Goal: Information Seeking & Learning: Learn about a topic

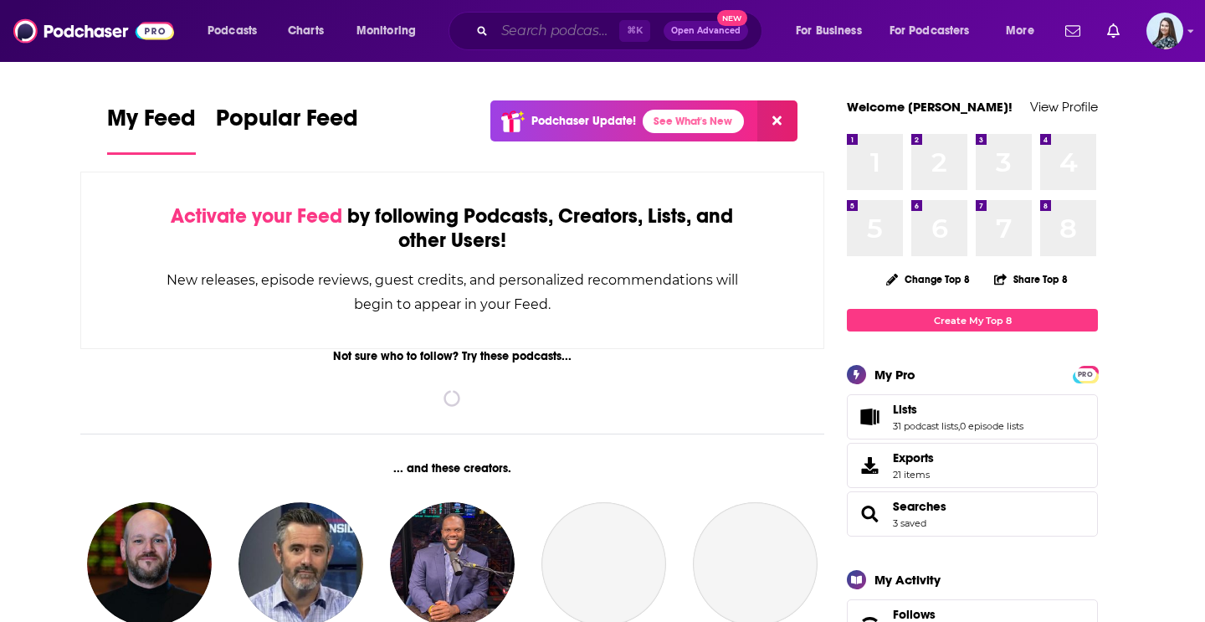
click at [567, 36] on input "Search podcasts, credits, & more..." at bounding box center [556, 31] width 125 height 27
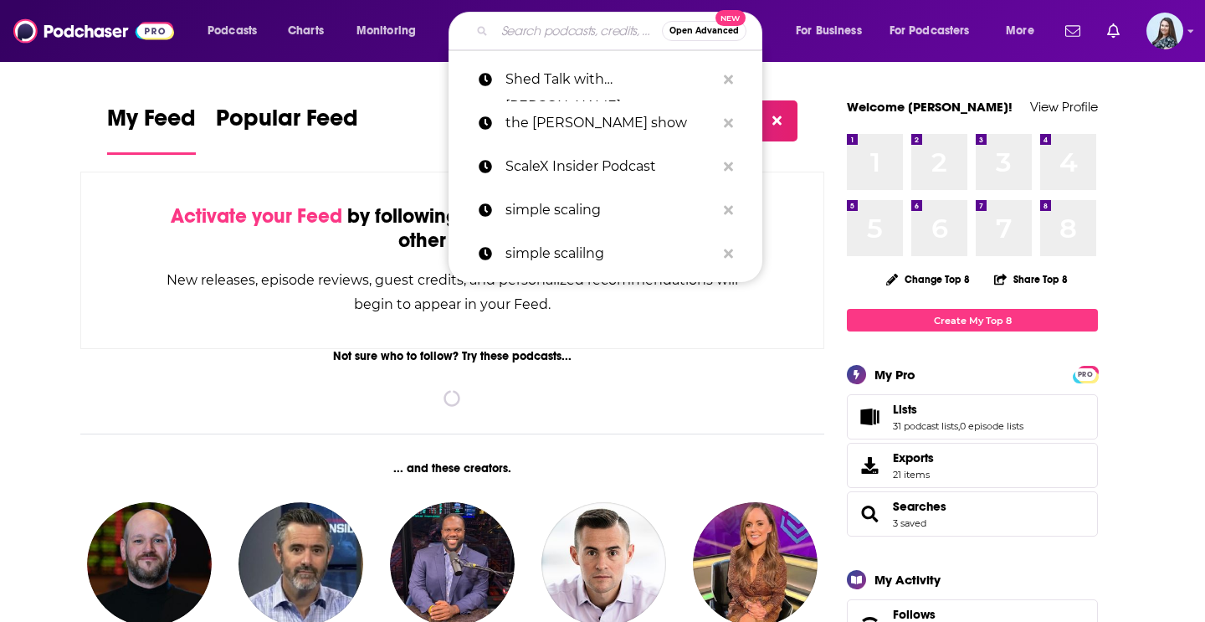
paste input "[PERSON_NAME]"
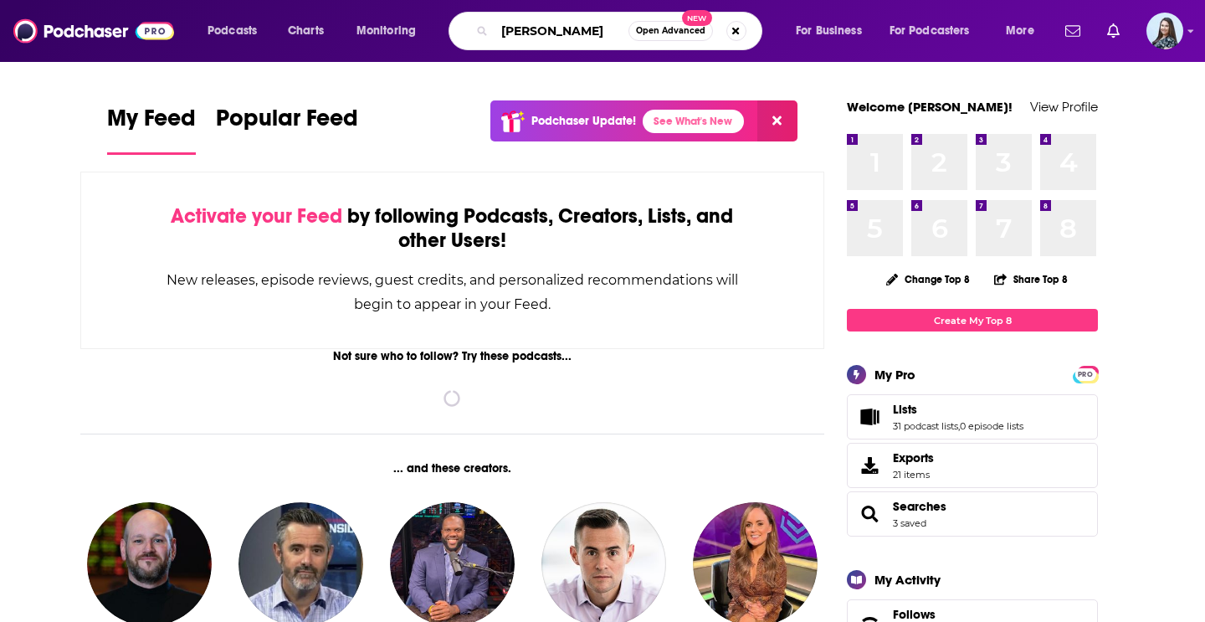
type input "[PERSON_NAME]"
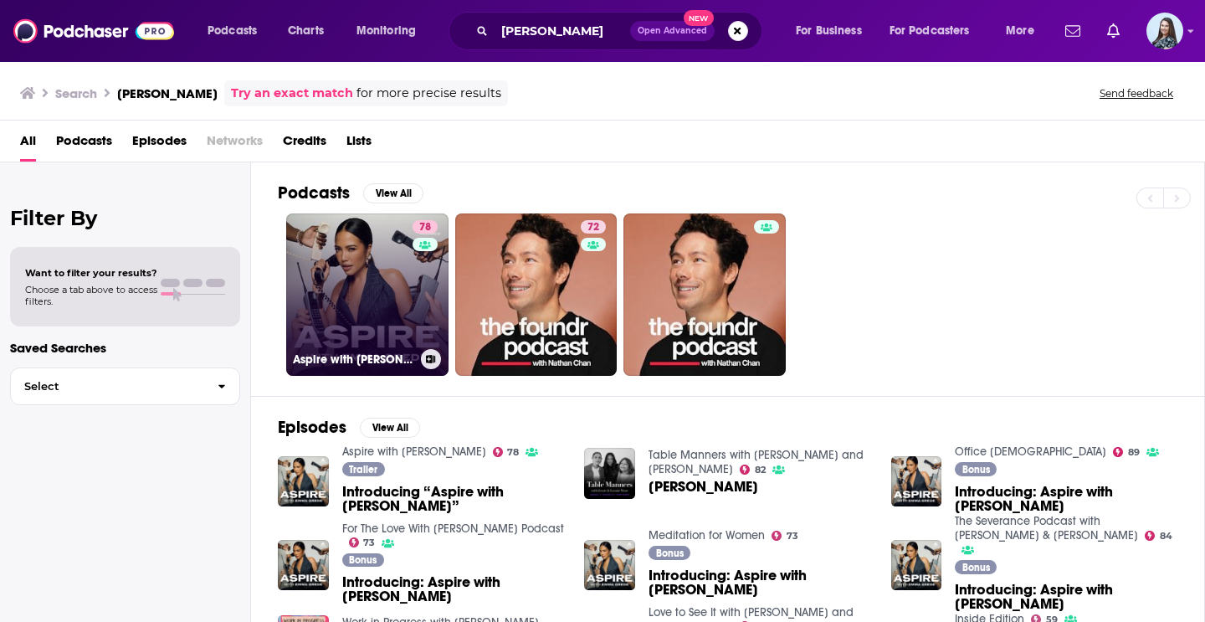
click at [394, 295] on link "78 Aspire with [PERSON_NAME]" at bounding box center [367, 294] width 162 height 162
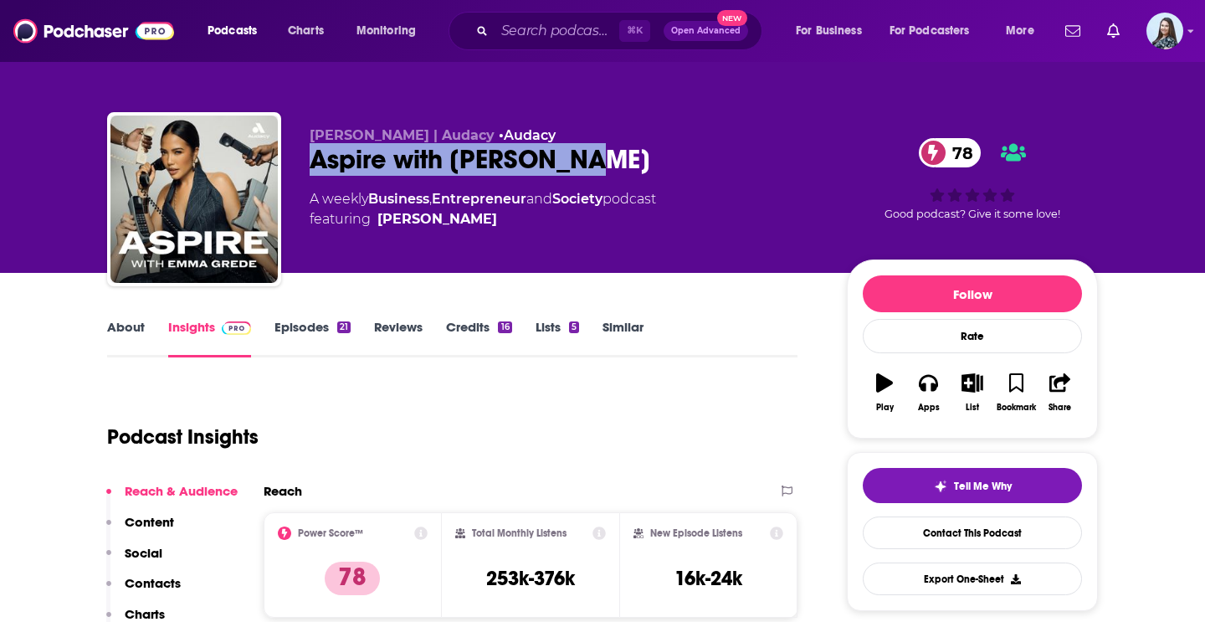
drag, startPoint x: 627, startPoint y: 161, endPoint x: 291, endPoint y: 163, distance: 335.5
click at [291, 163] on div "[PERSON_NAME] | Audacy • Audacy Aspire with [PERSON_NAME] 78 A weekly Business …" at bounding box center [602, 202] width 990 height 181
copy h2 "Aspire with [PERSON_NAME]"
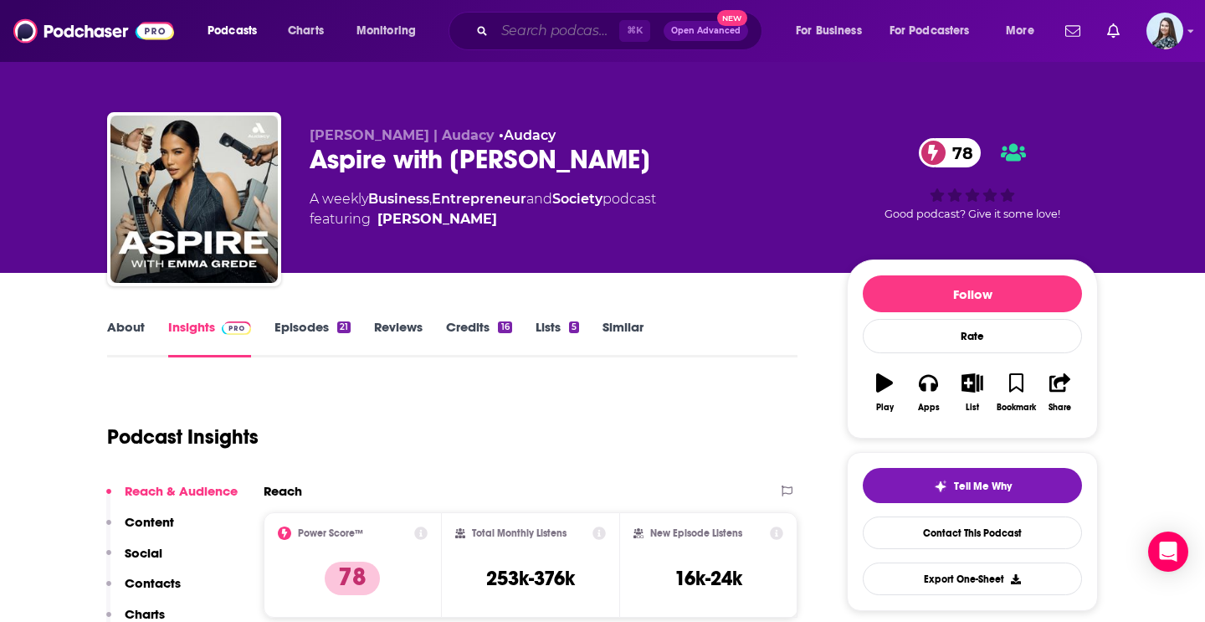
click at [582, 28] on input "Search podcasts, credits, & more..." at bounding box center [556, 31] width 125 height 27
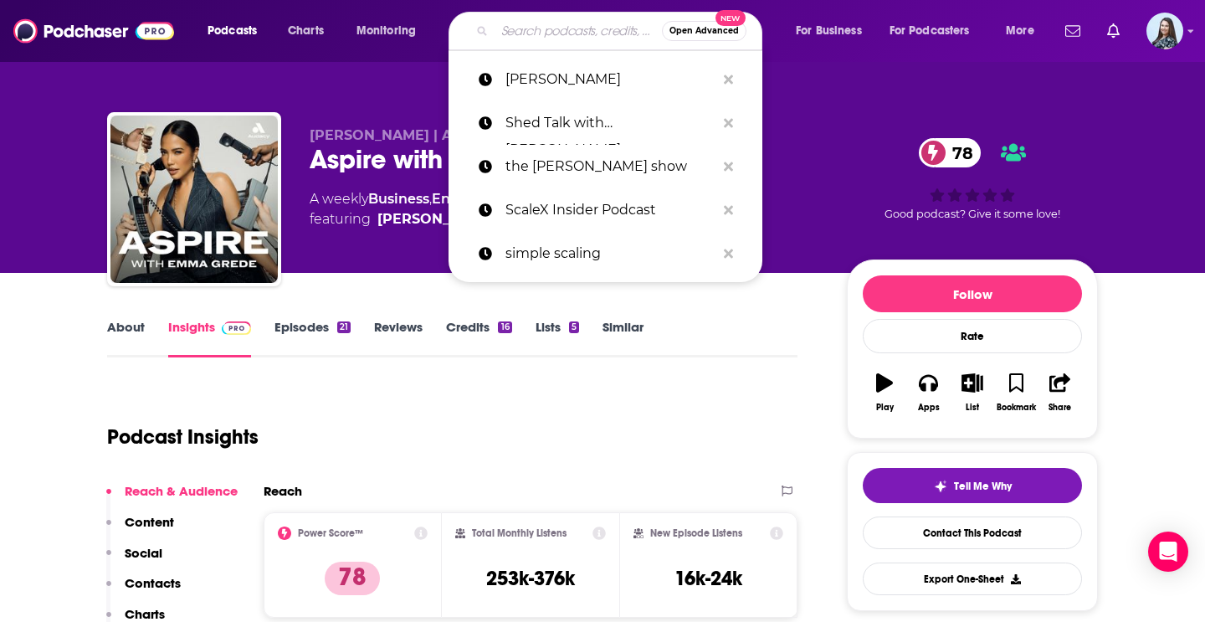
paste input "[PERSON_NAME]"
type input "[PERSON_NAME]"
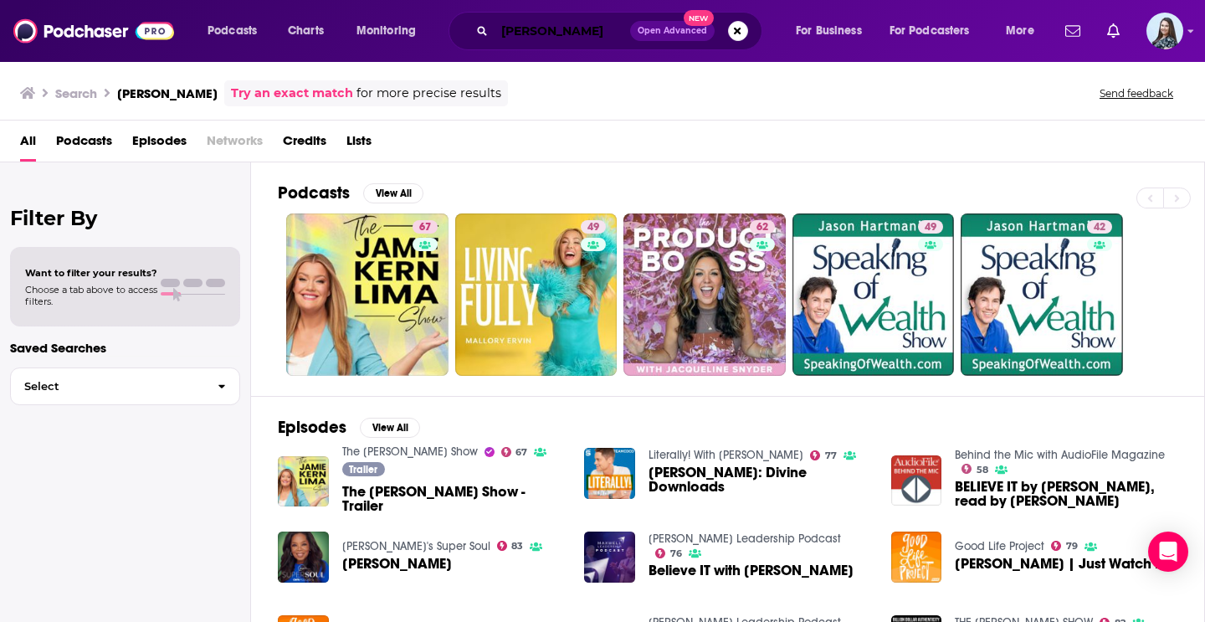
click at [576, 33] on input "[PERSON_NAME]" at bounding box center [562, 31] width 136 height 27
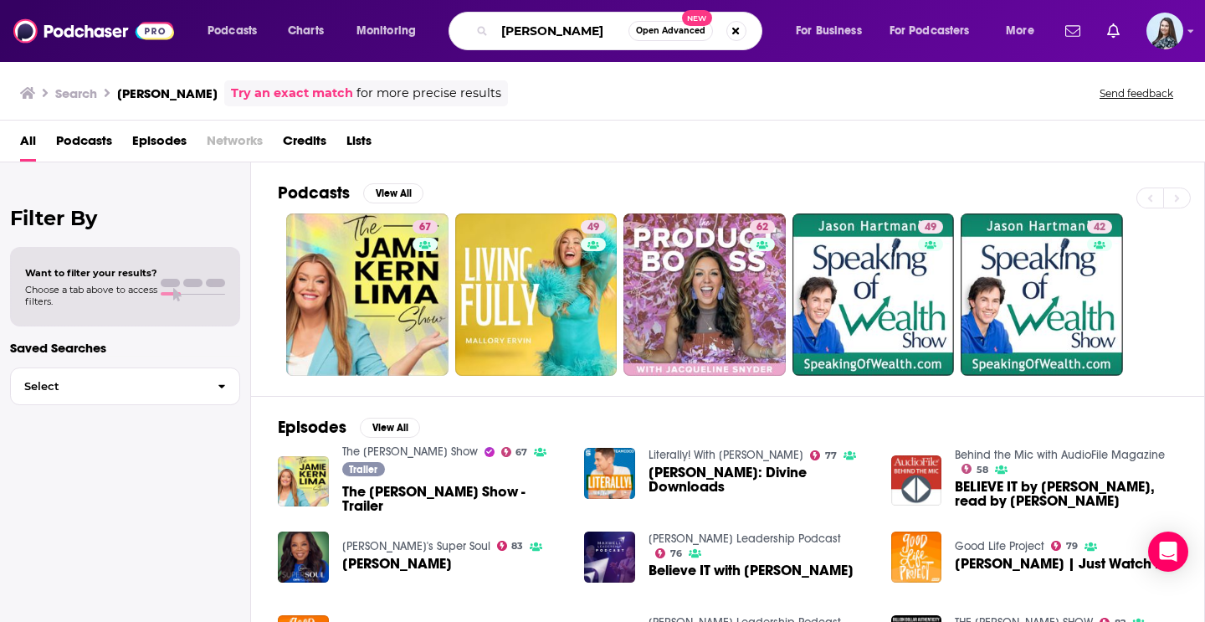
click at [576, 33] on input "[PERSON_NAME]" at bounding box center [561, 31] width 134 height 27
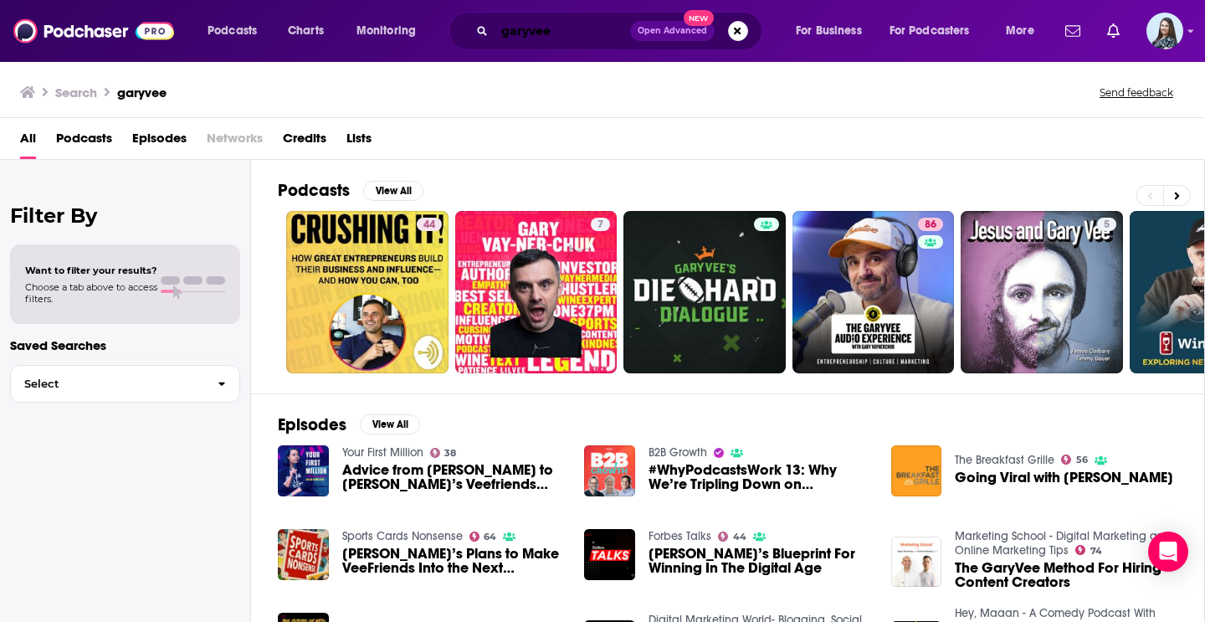
click at [527, 31] on input "garyvee" at bounding box center [562, 31] width 136 height 27
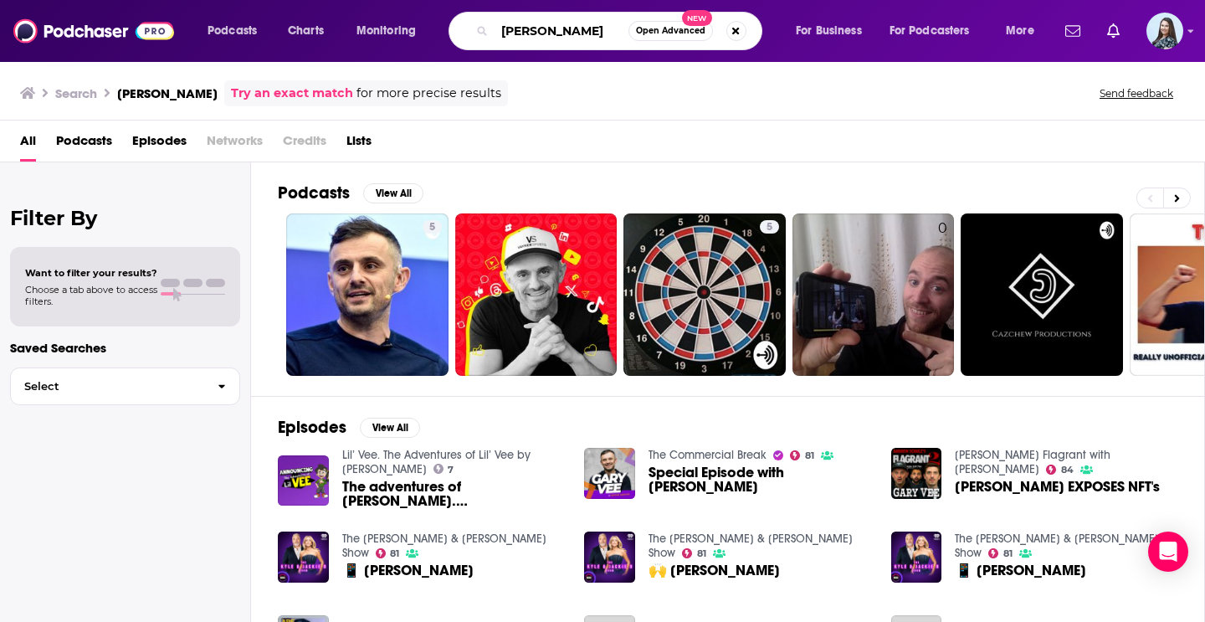
click at [572, 24] on input "[PERSON_NAME]" at bounding box center [561, 31] width 134 height 27
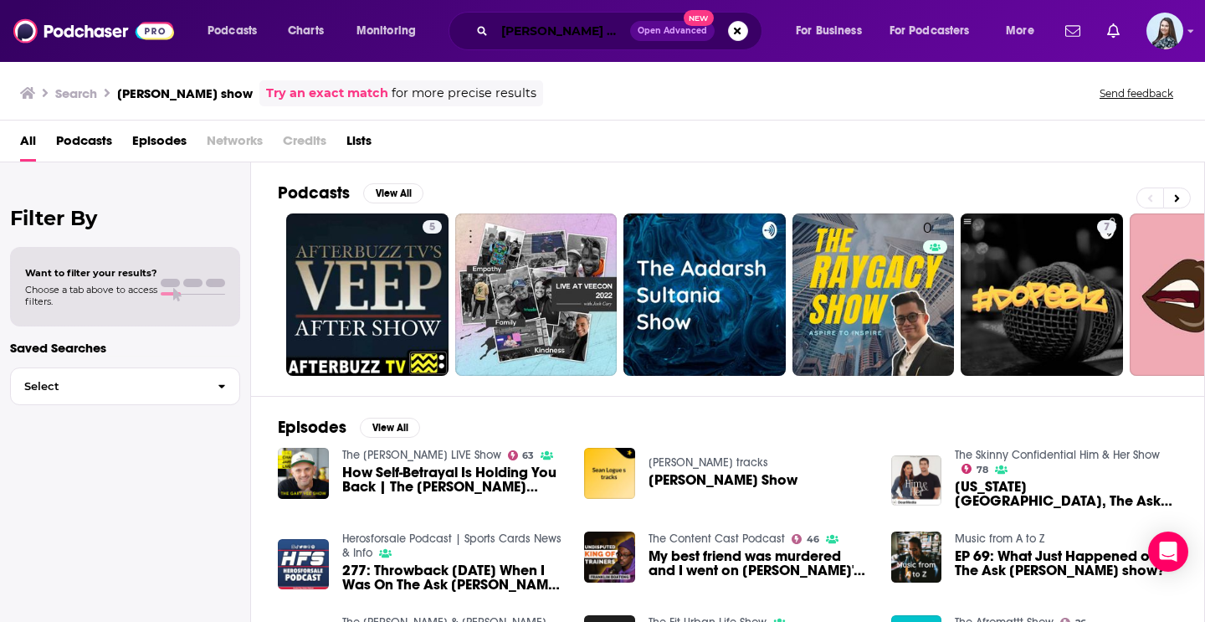
click at [499, 33] on input "[PERSON_NAME] show" at bounding box center [562, 31] width 136 height 27
click at [565, 46] on div "the [PERSON_NAME] show Open Advanced New" at bounding box center [605, 31] width 314 height 38
click at [563, 38] on input "the [PERSON_NAME] show" at bounding box center [562, 31] width 136 height 27
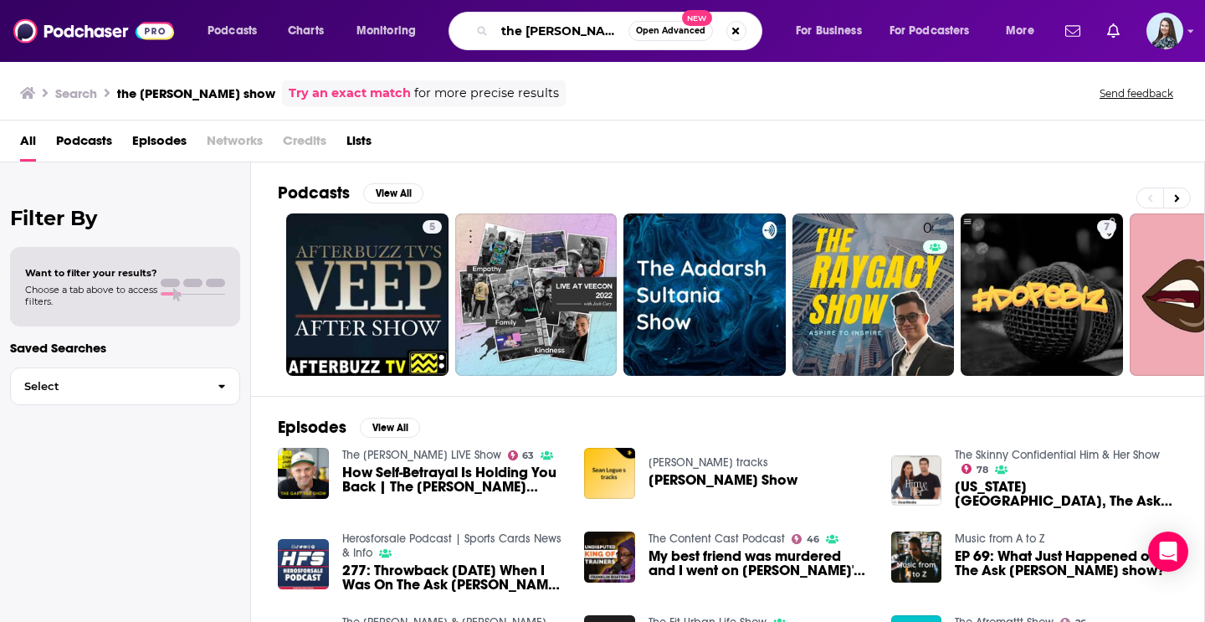
click at [563, 38] on input "the [PERSON_NAME] show" at bounding box center [561, 31] width 134 height 27
paste input "The GaryVee Audio Experience"
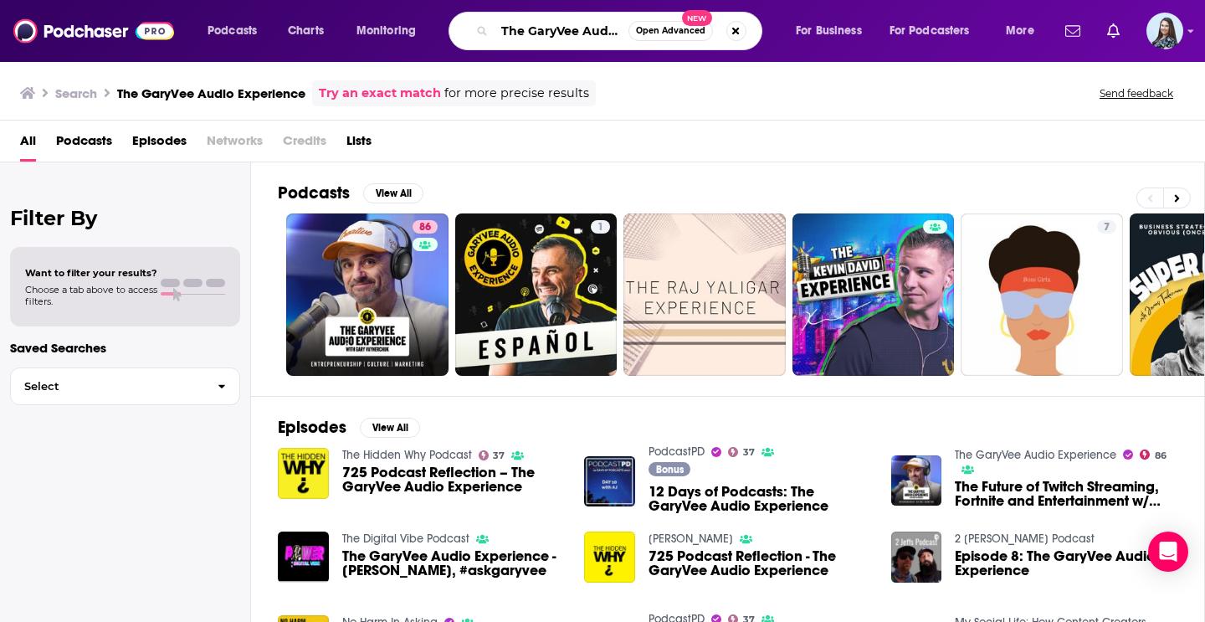
click at [540, 41] on input "The GaryVee Audio Experience" at bounding box center [561, 31] width 134 height 27
type input "the [PERSON_NAME] show"
